Goal: Book appointment/travel/reservation

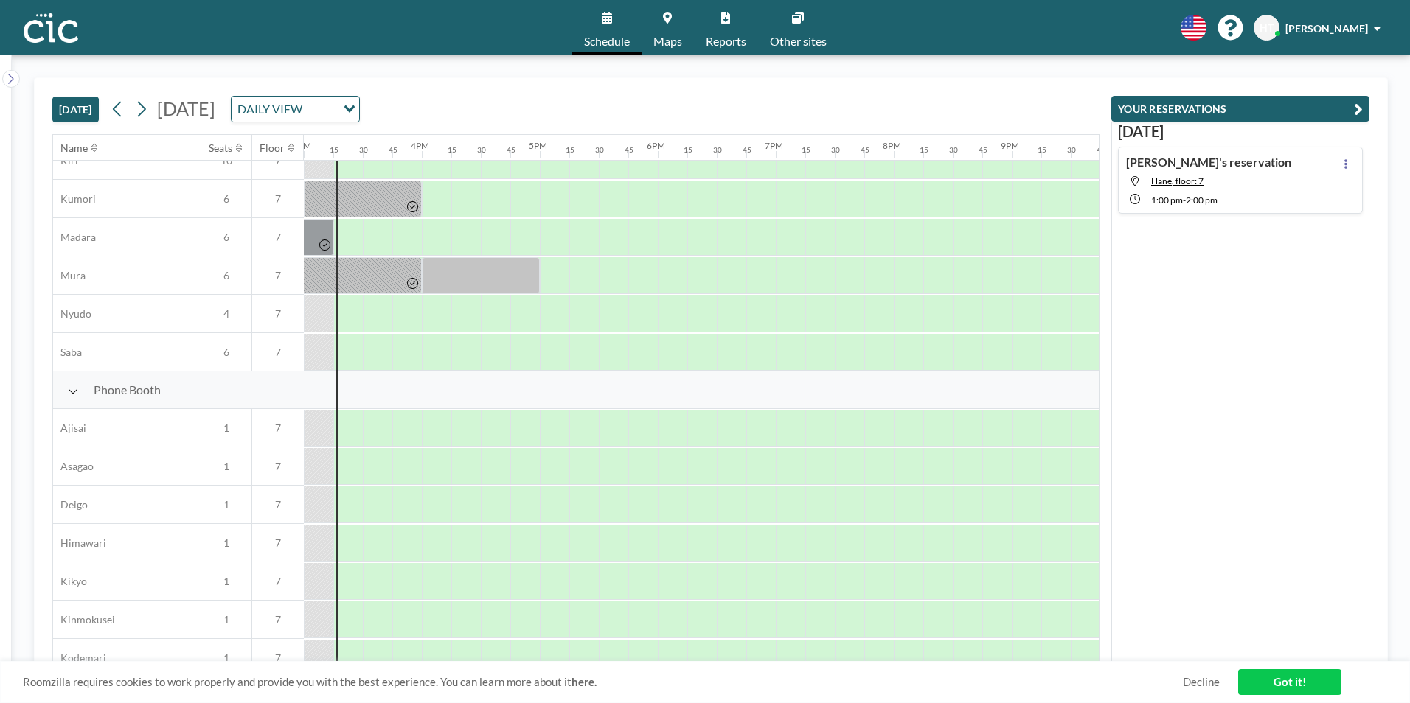
scroll to position [0, 1770]
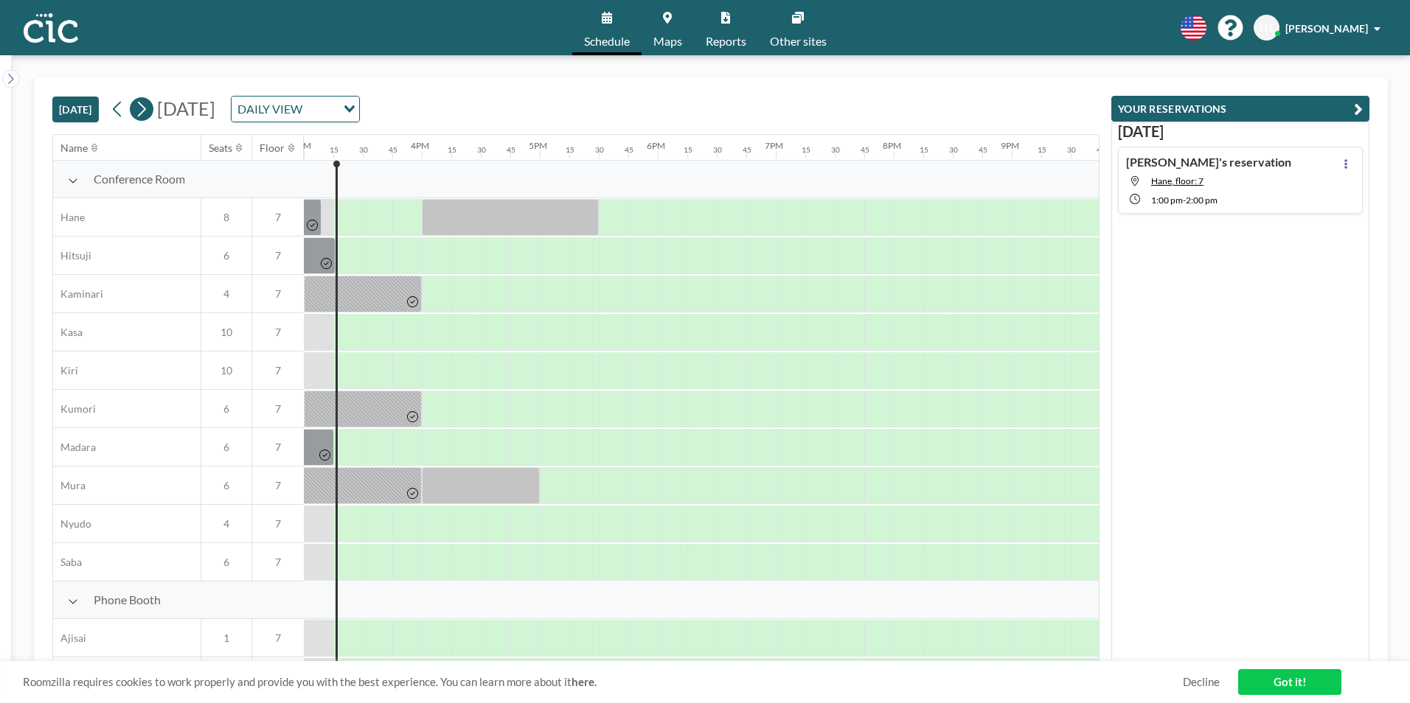
click at [148, 109] on icon at bounding box center [141, 109] width 14 height 22
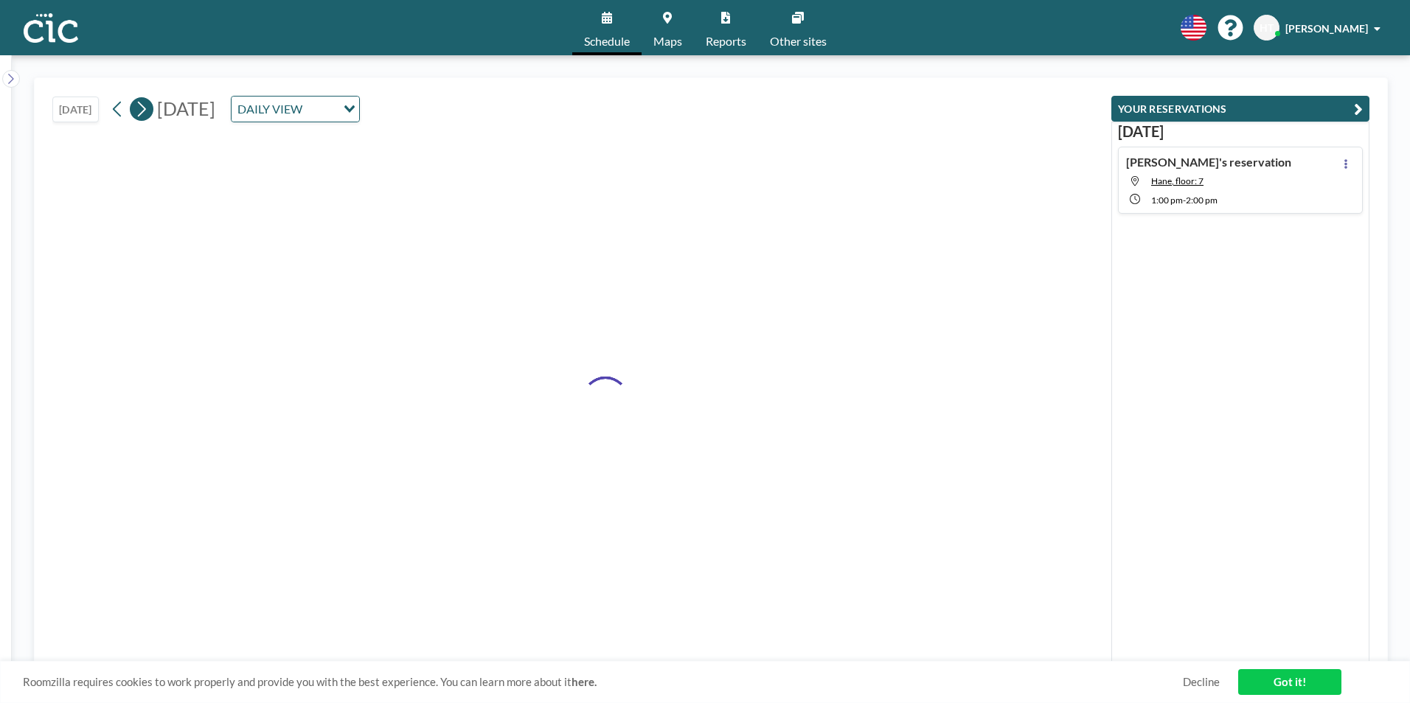
click at [148, 109] on icon at bounding box center [141, 109] width 14 height 22
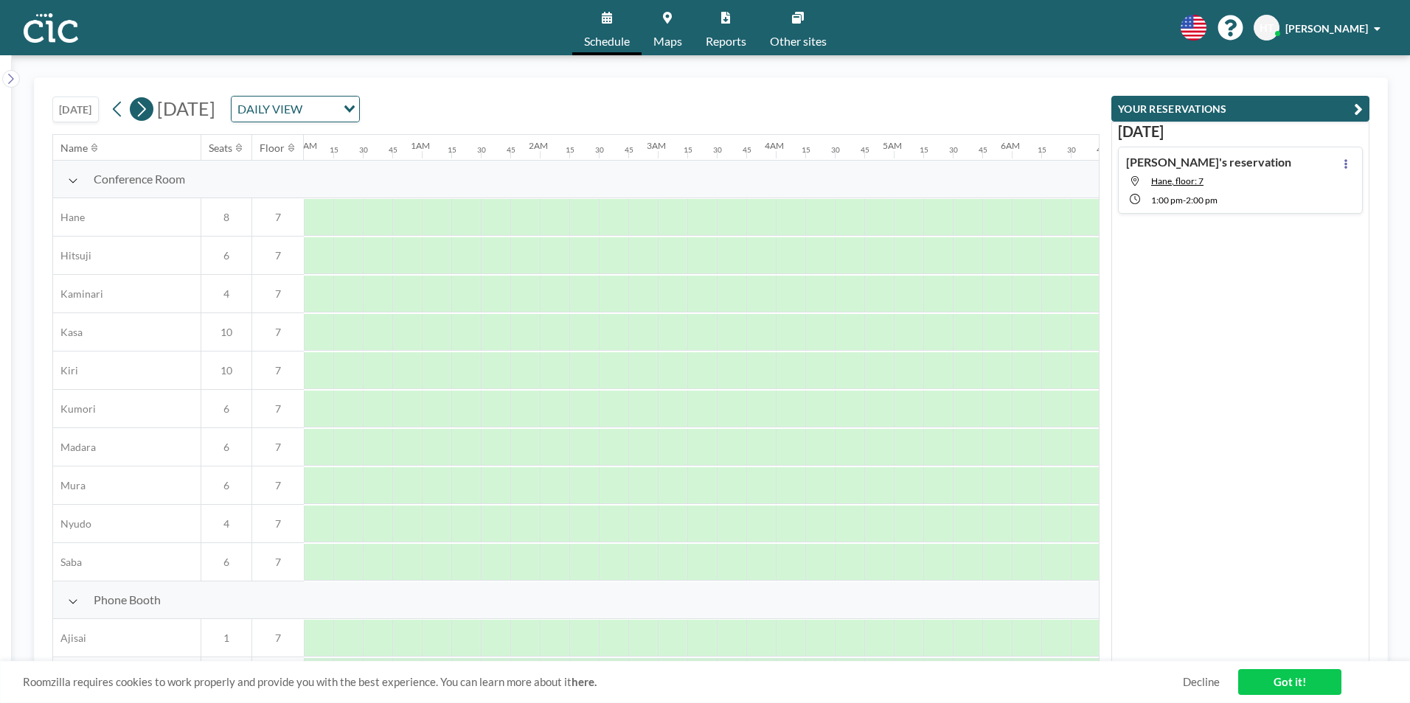
click at [148, 109] on icon at bounding box center [141, 109] width 14 height 22
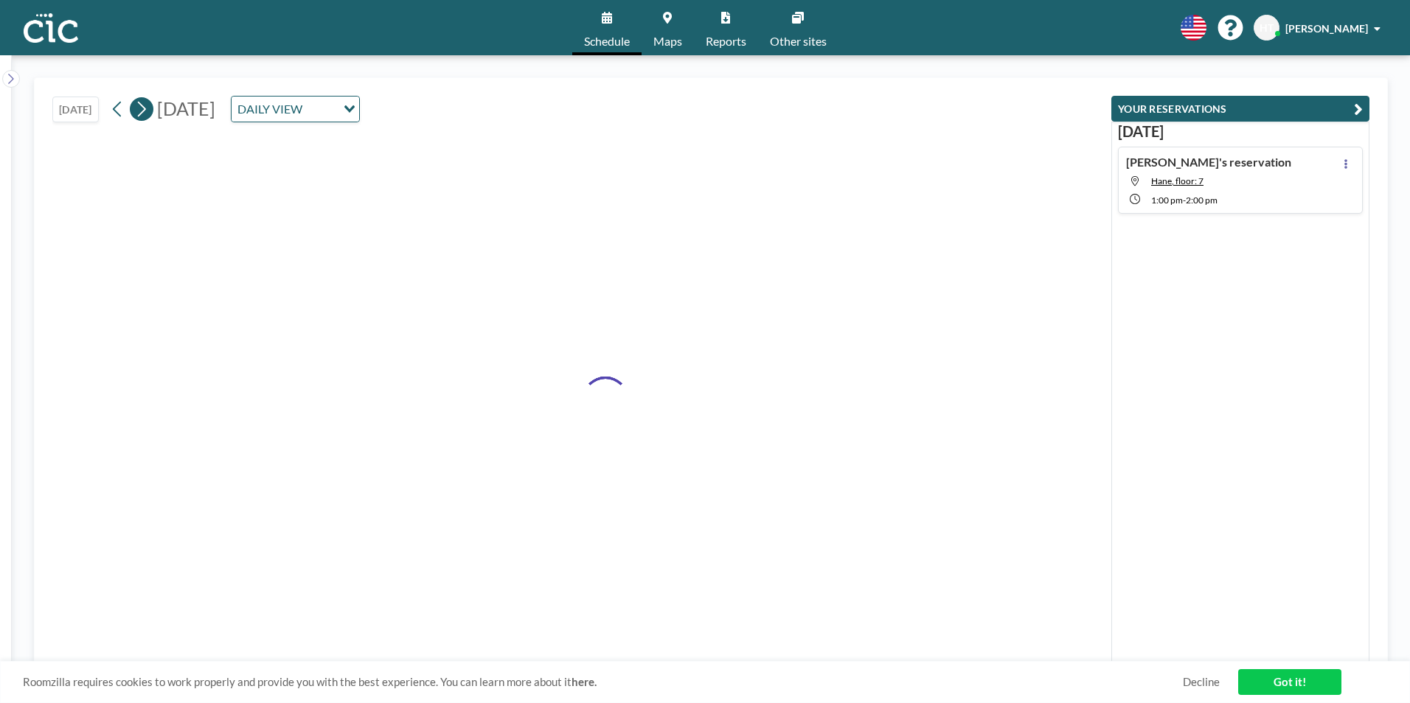
click at [148, 109] on icon at bounding box center [141, 109] width 14 height 22
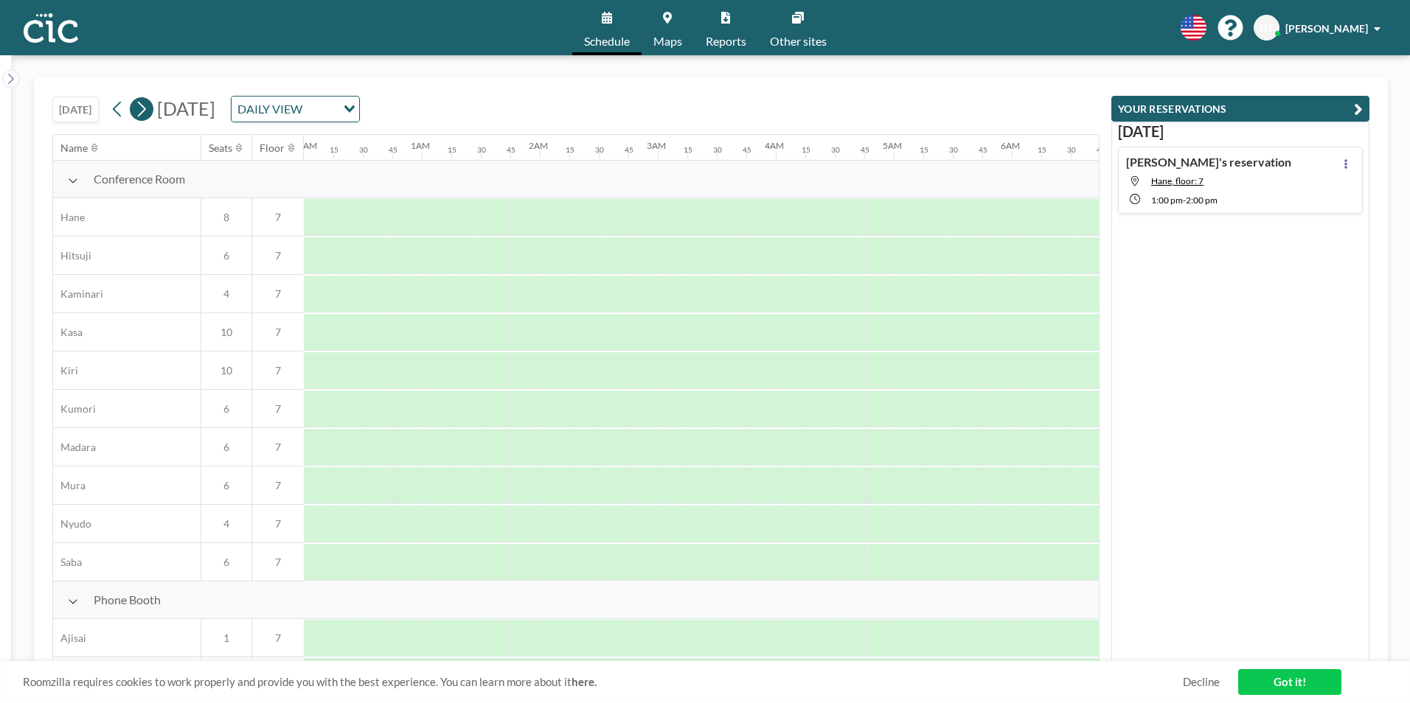
click at [148, 109] on icon at bounding box center [141, 109] width 14 height 22
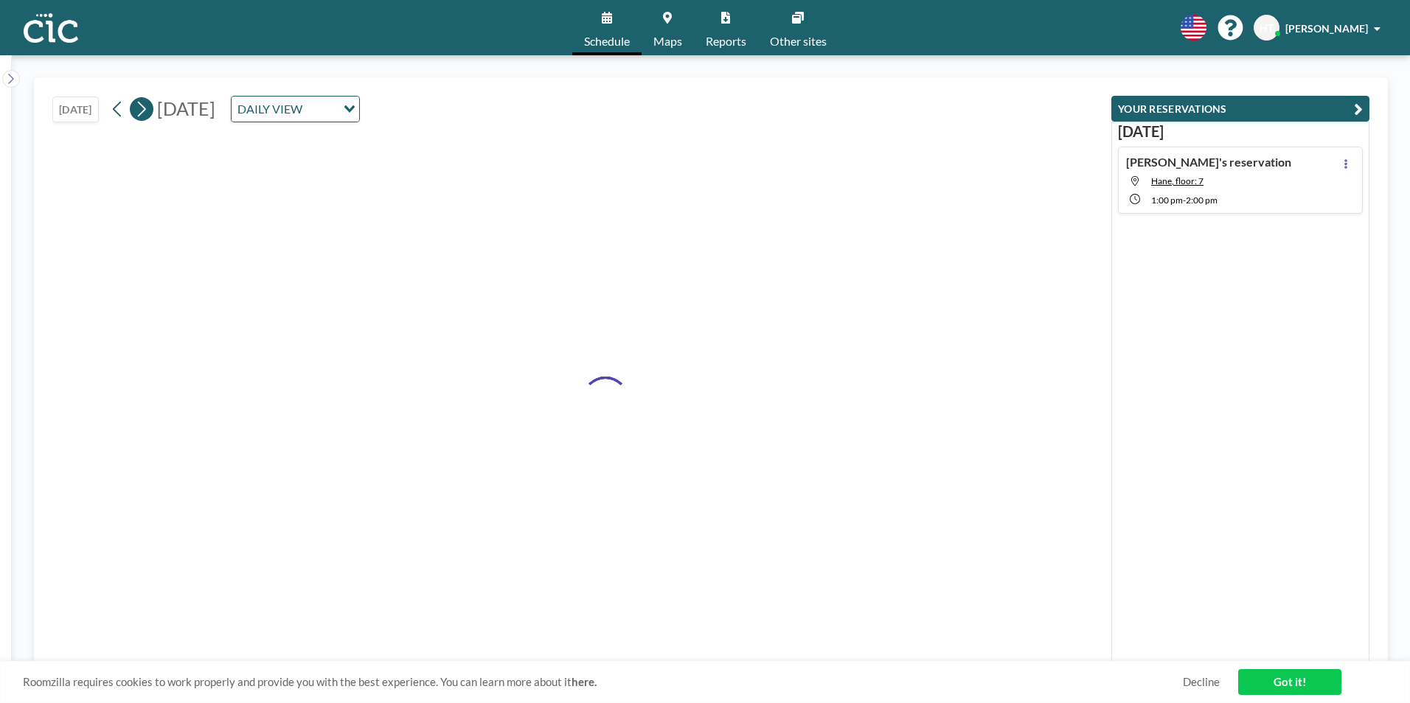
click at [148, 109] on icon at bounding box center [141, 109] width 14 height 22
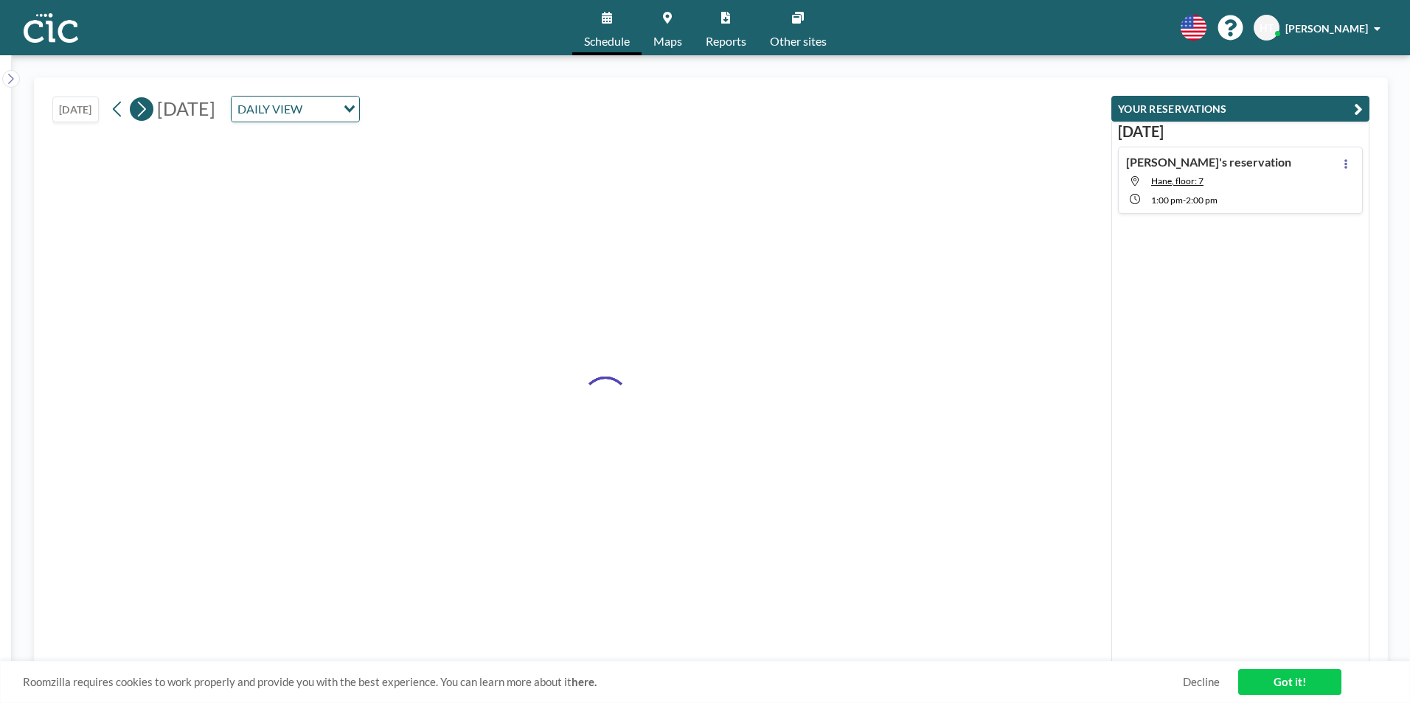
click at [148, 109] on icon at bounding box center [141, 109] width 14 height 22
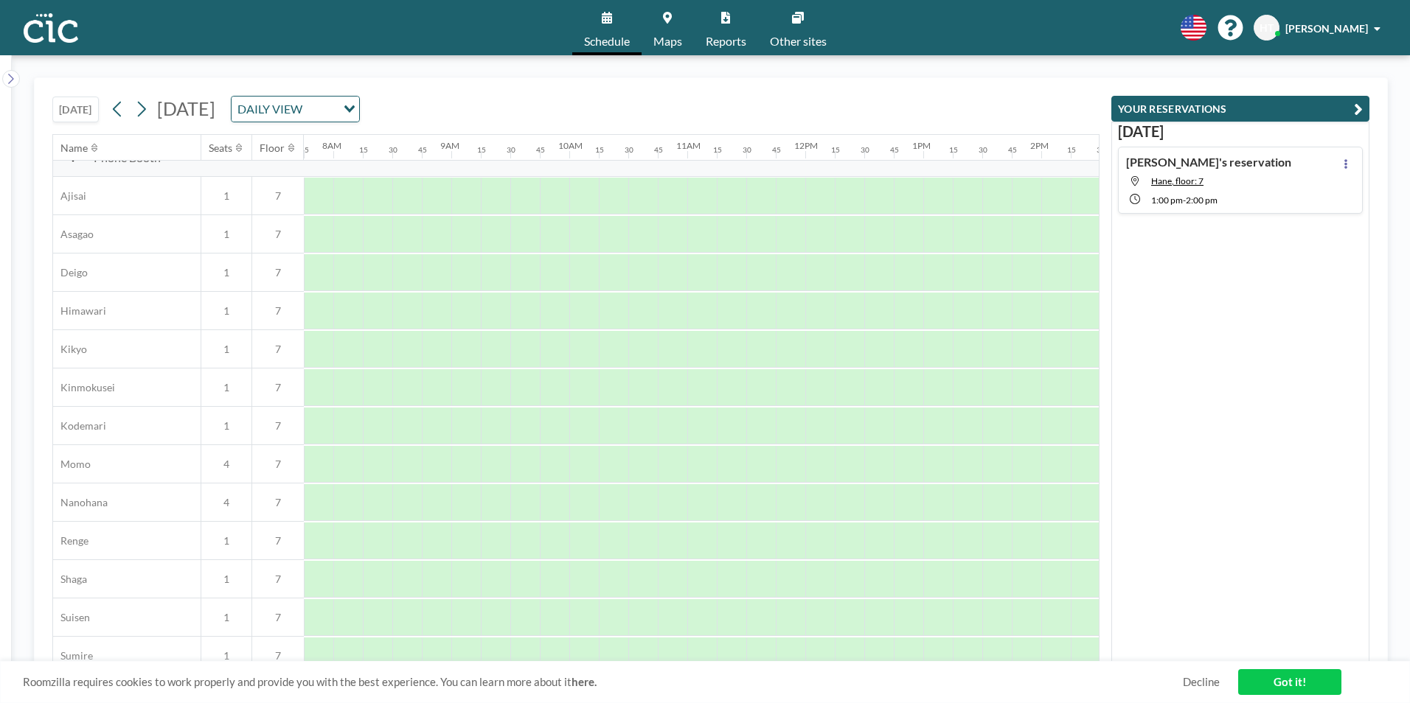
scroll to position [884, 914]
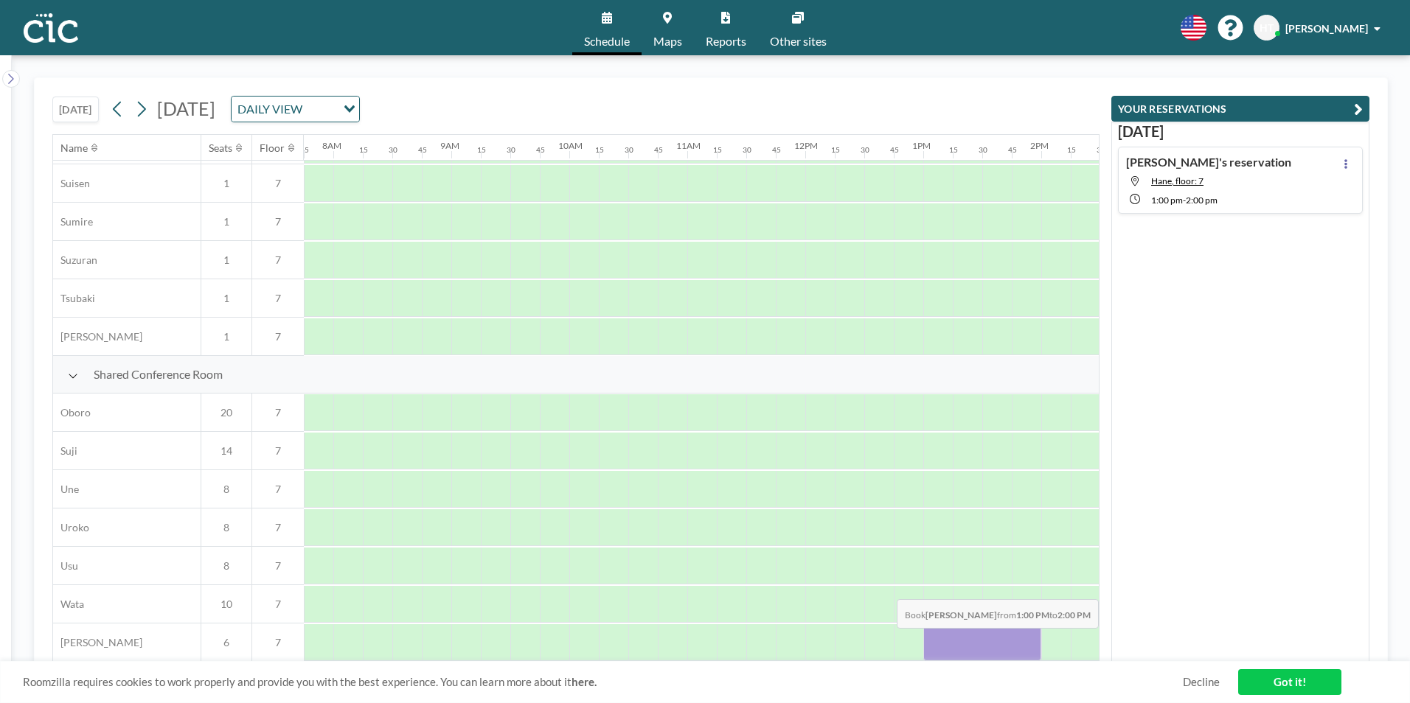
drag, startPoint x: 933, startPoint y: 639, endPoint x: 1027, endPoint y: 639, distance: 94.4
click at [1027, 639] on div at bounding box center [982, 643] width 118 height 37
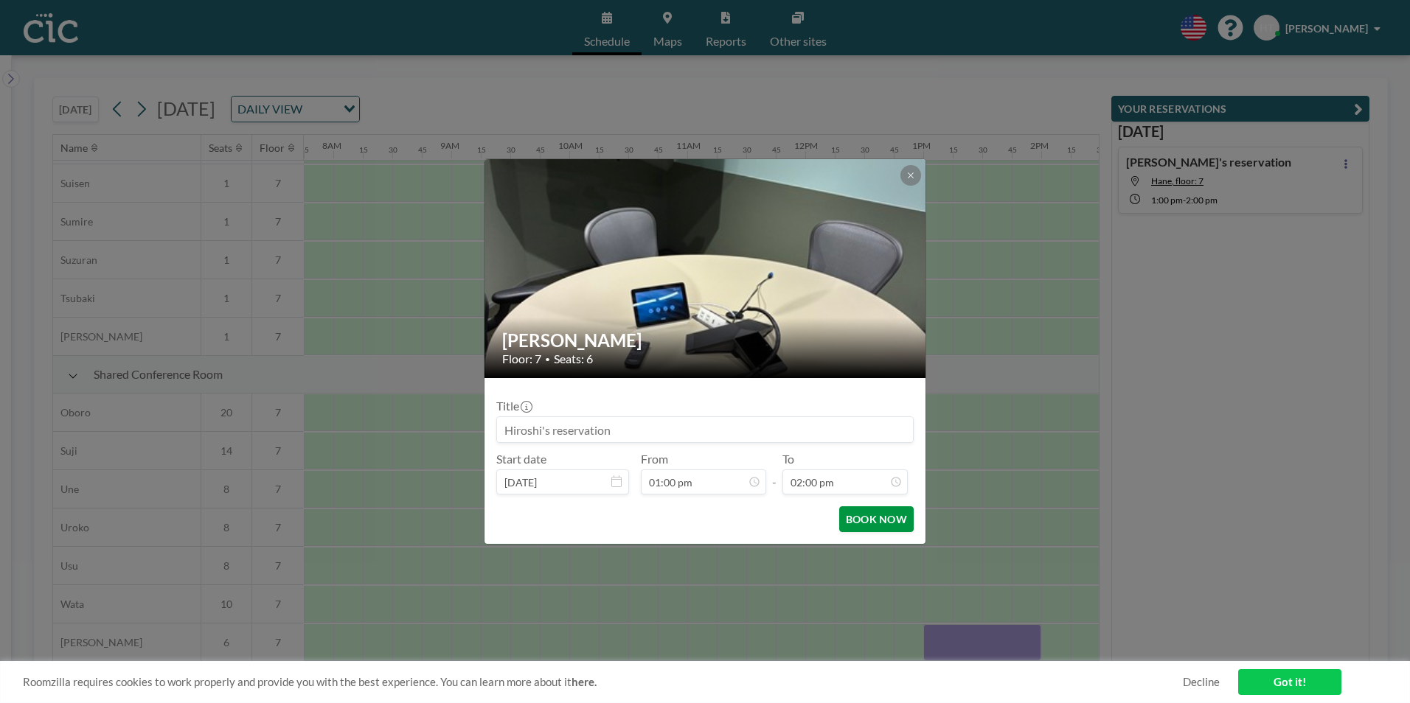
click at [885, 521] on button "BOOK NOW" at bounding box center [876, 520] width 74 height 26
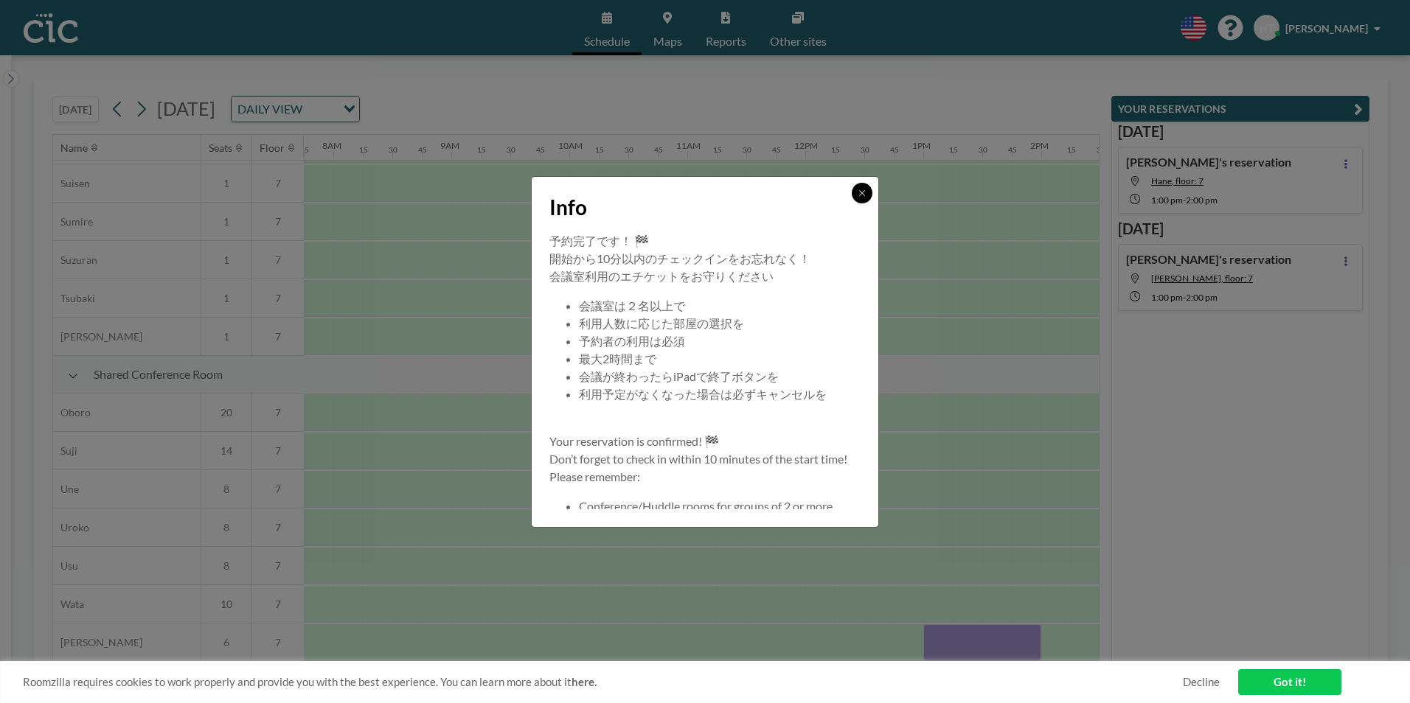
click at [866, 197] on icon at bounding box center [862, 193] width 9 height 9
